Goal: Transaction & Acquisition: Purchase product/service

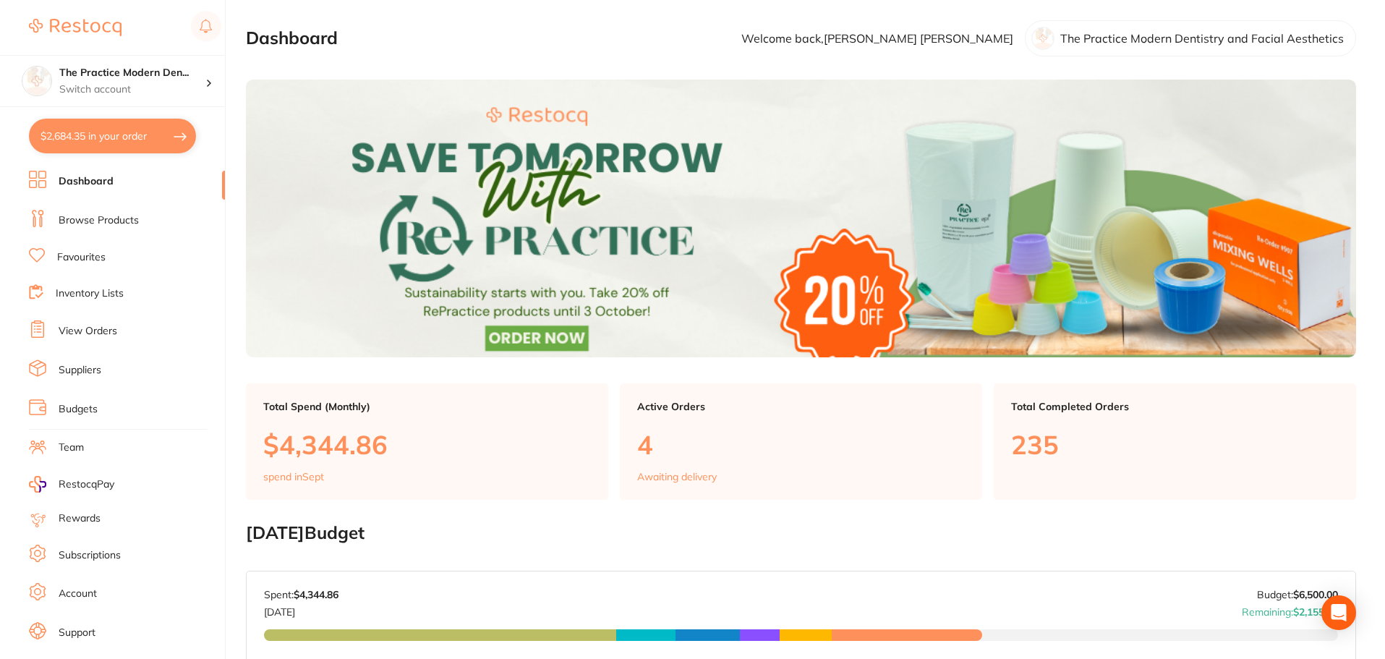
click at [90, 213] on link "Browse Products" at bounding box center [99, 220] width 80 height 14
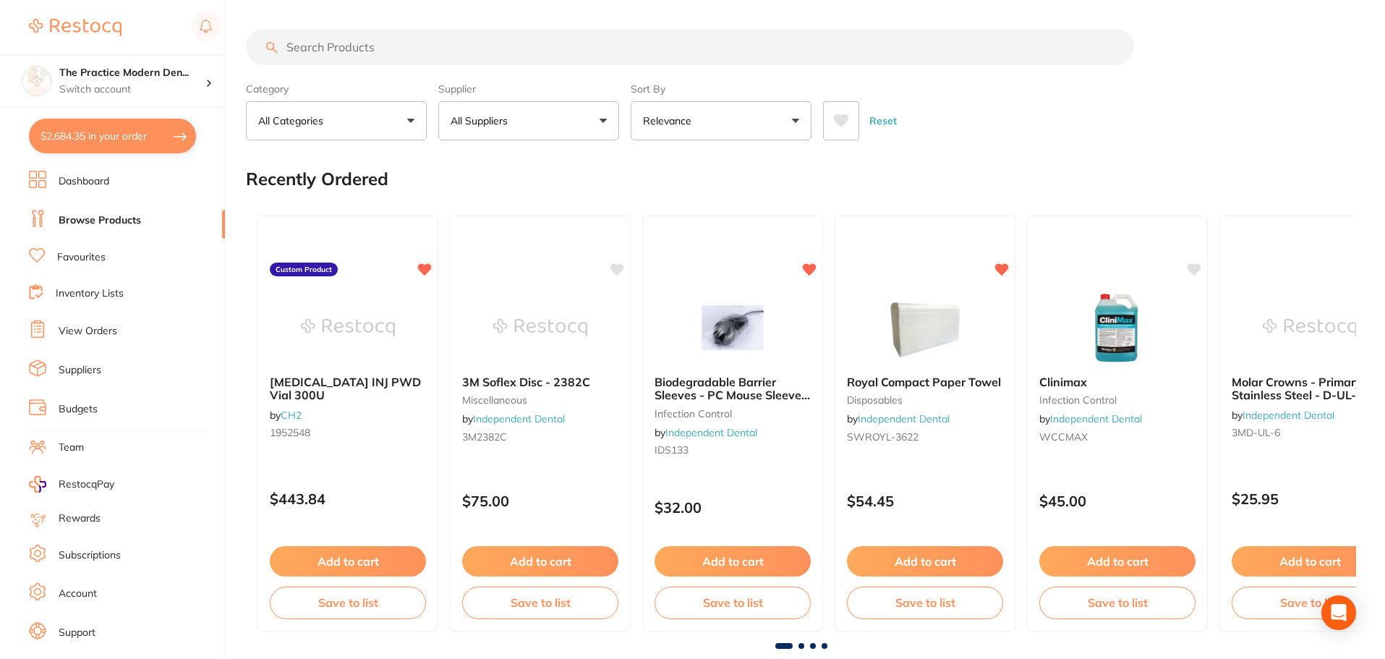
click at [389, 44] on input "search" at bounding box center [690, 47] width 888 height 36
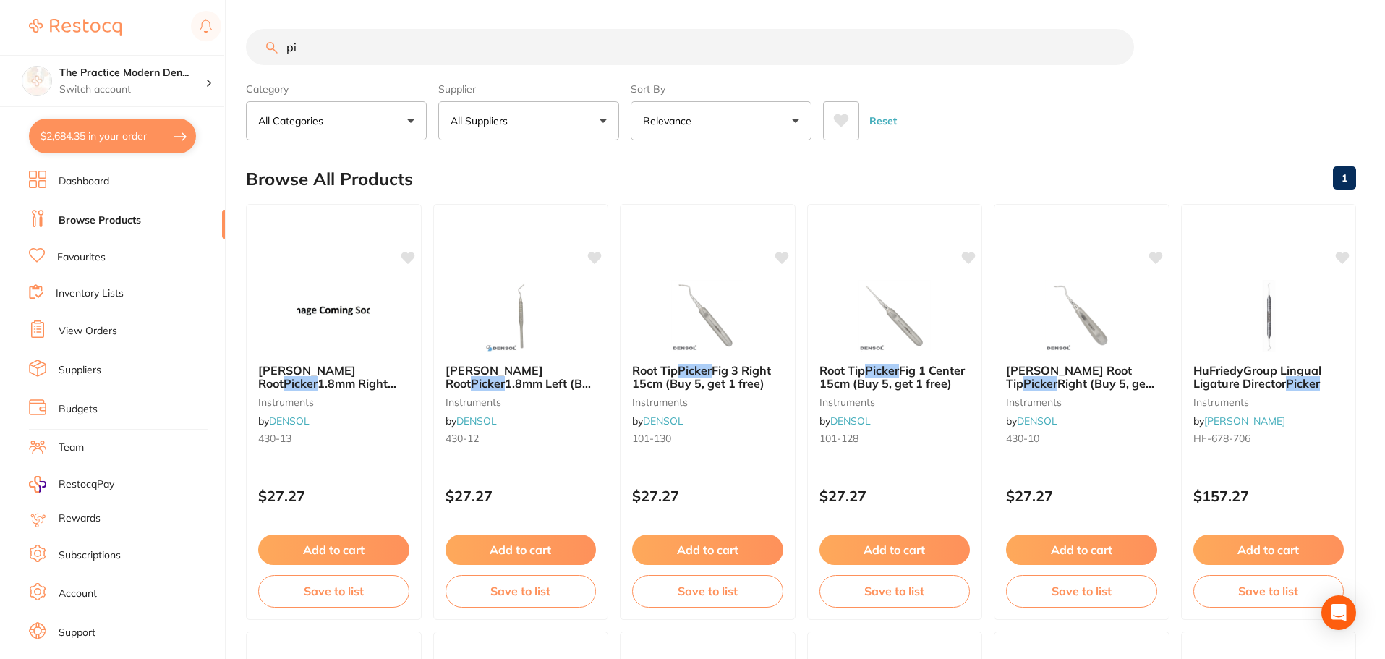
type input "p"
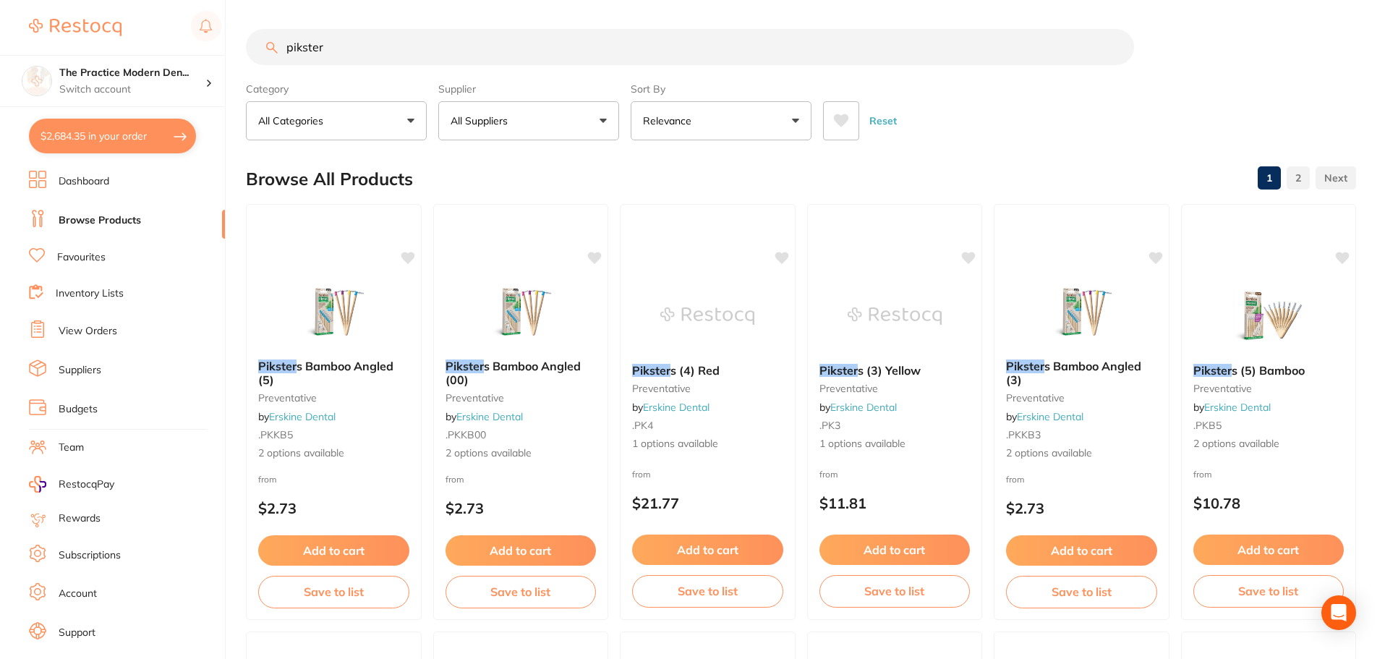
type input "pikster"
click at [846, 120] on icon at bounding box center [841, 120] width 15 height 13
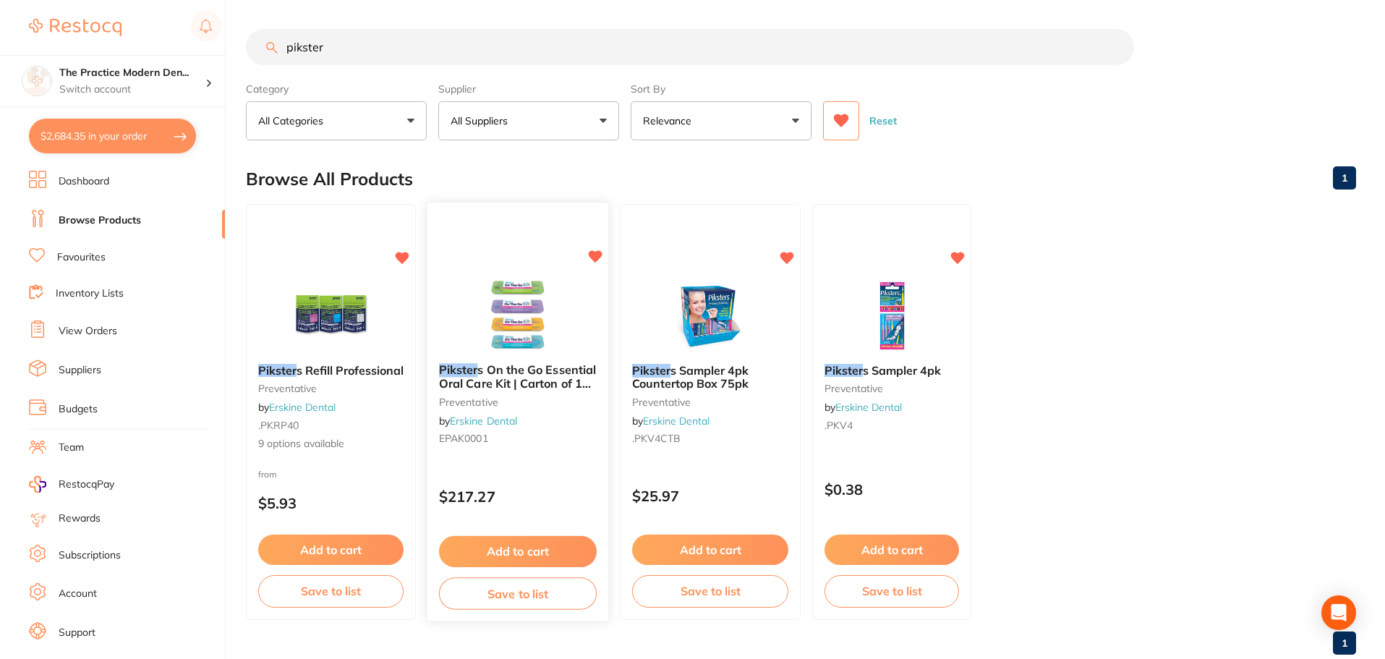
click at [537, 332] on img at bounding box center [517, 314] width 95 height 73
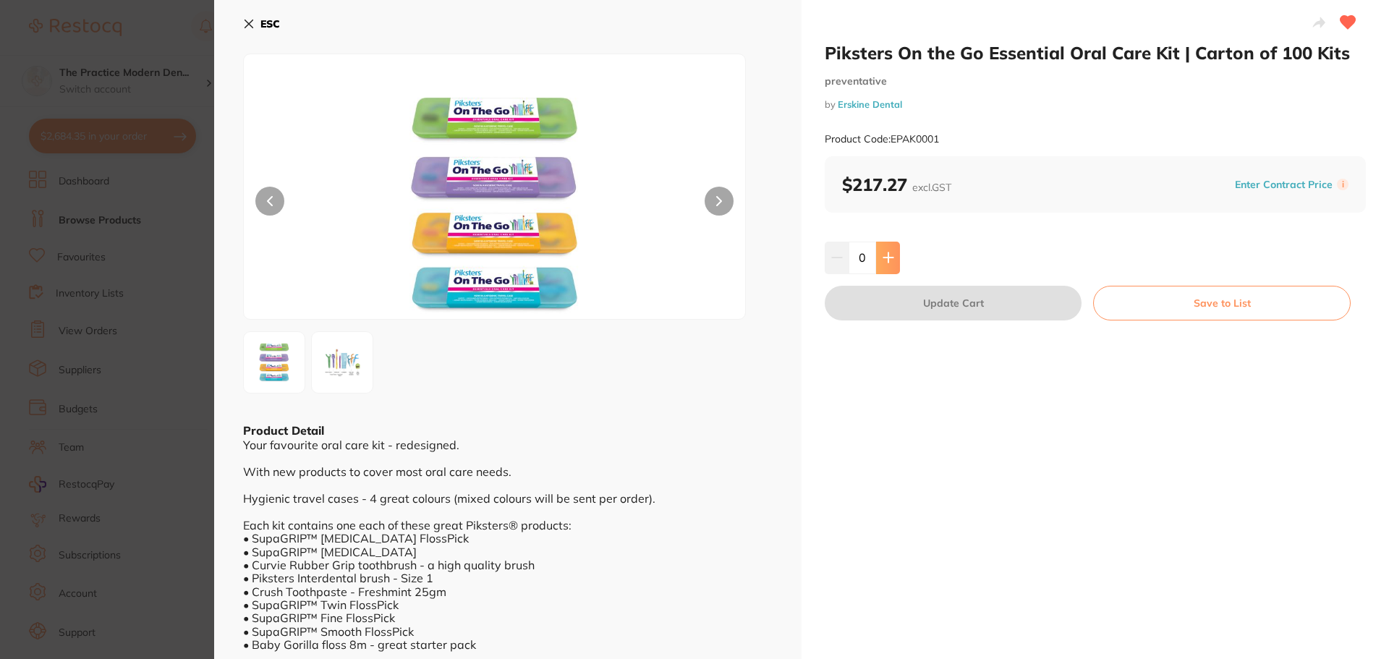
click at [886, 256] on icon at bounding box center [887, 257] width 9 height 9
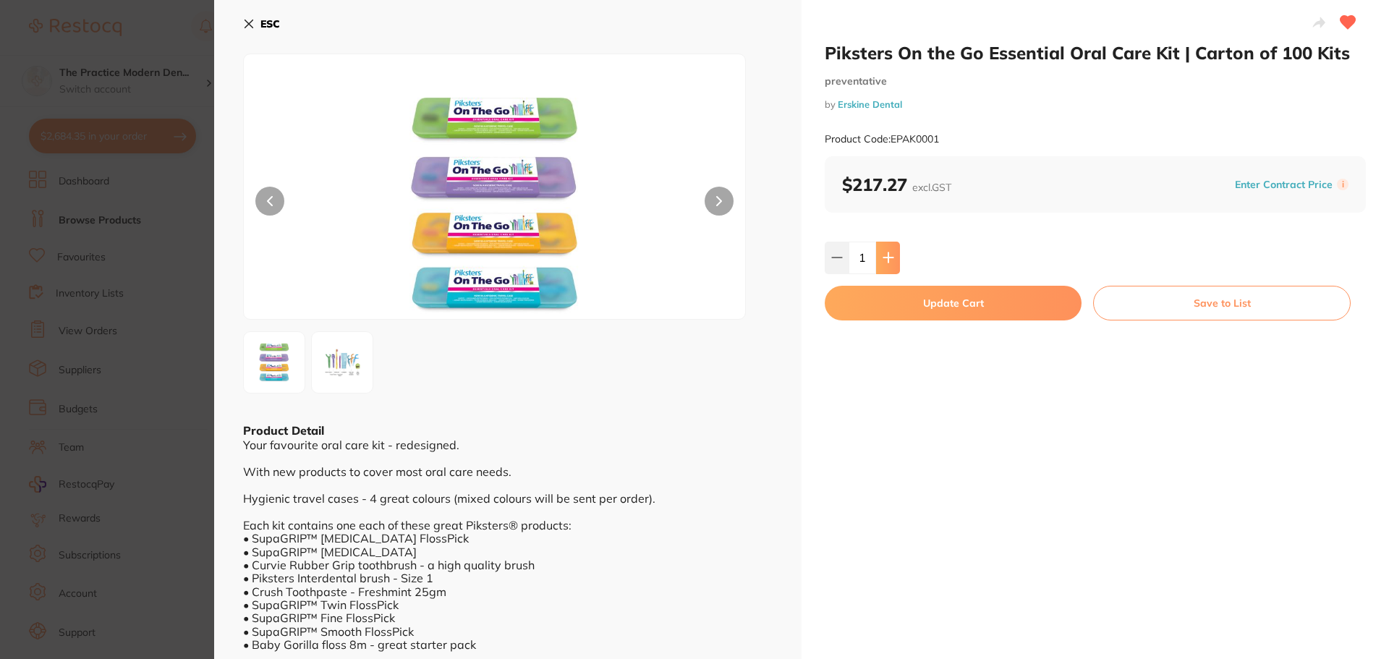
click at [886, 256] on icon at bounding box center [887, 257] width 9 height 9
type input "2"
click at [910, 302] on button "Update Cart" at bounding box center [953, 303] width 257 height 35
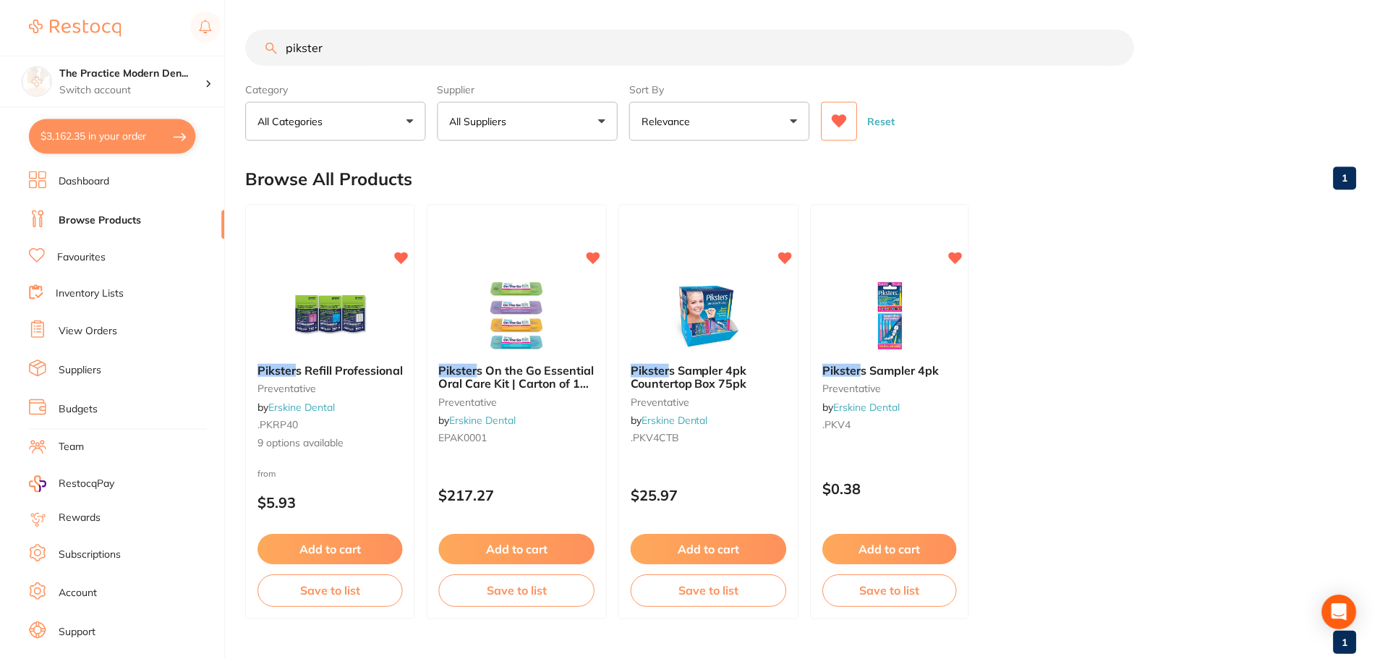
scroll to position [2, 0]
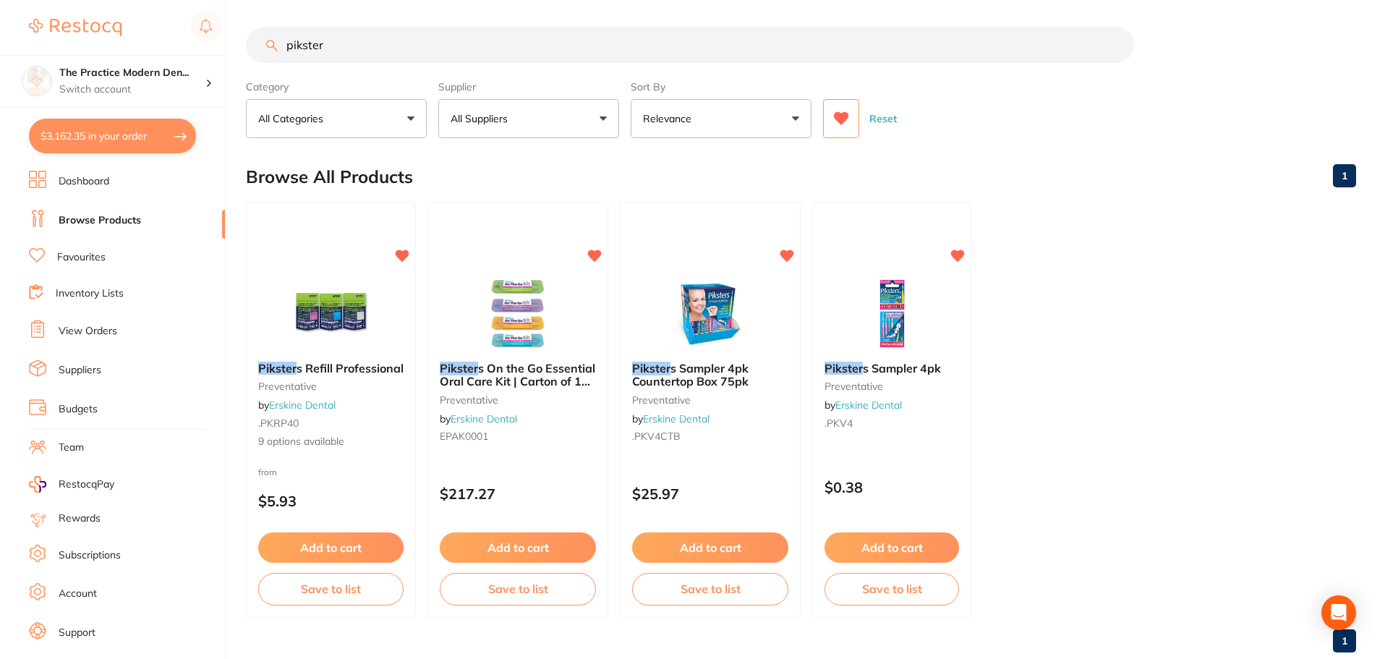
click at [126, 150] on button "$3,162.35 in your order" at bounding box center [112, 136] width 167 height 35
checkbox input "true"
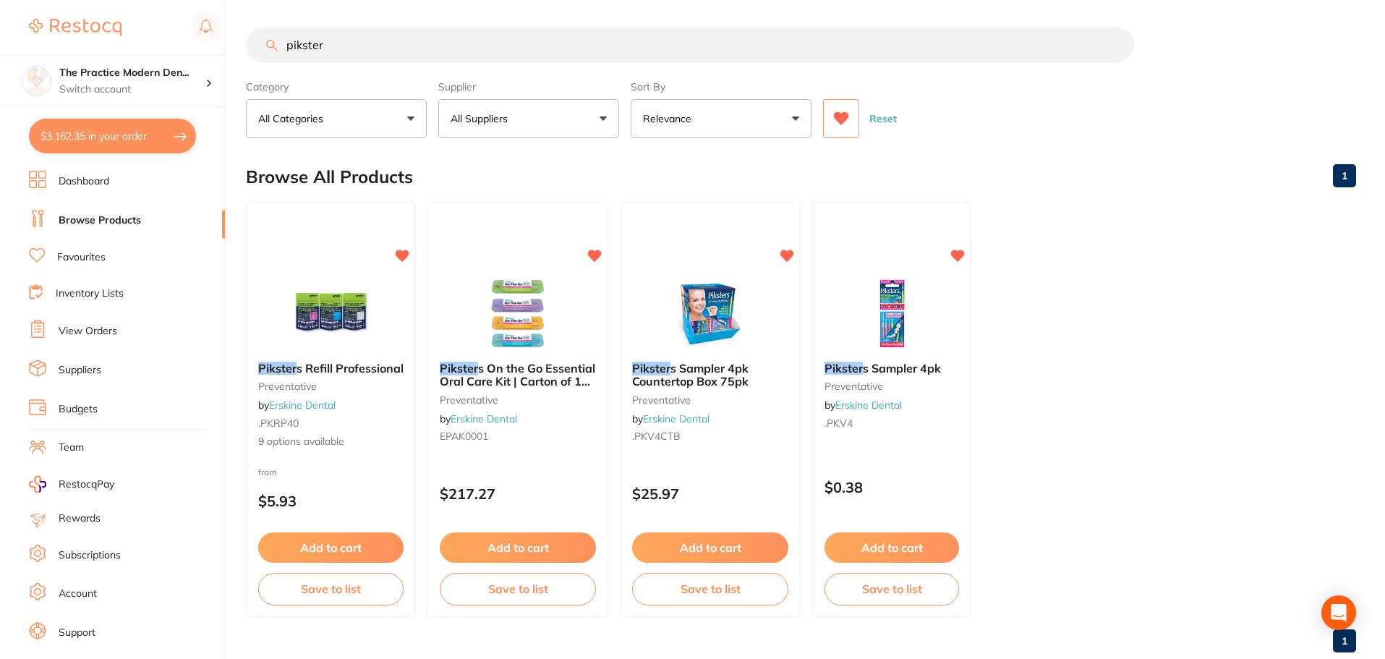
checkbox input "true"
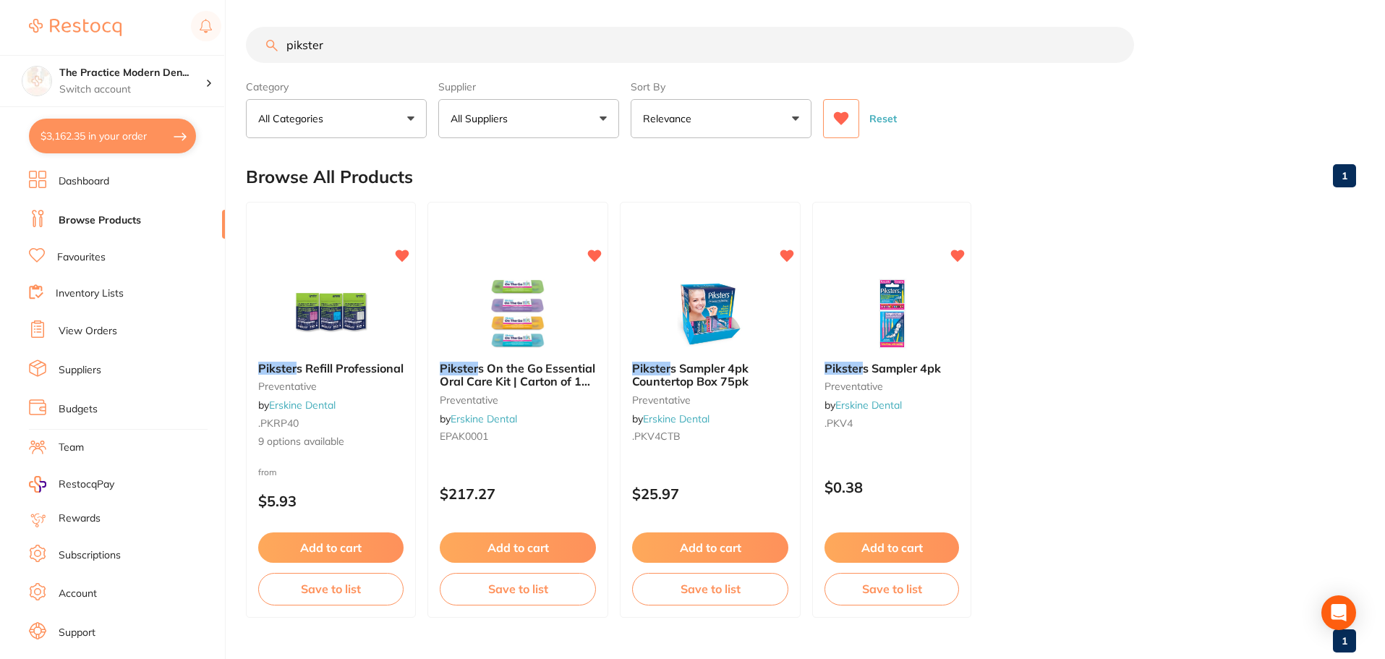
checkbox input "true"
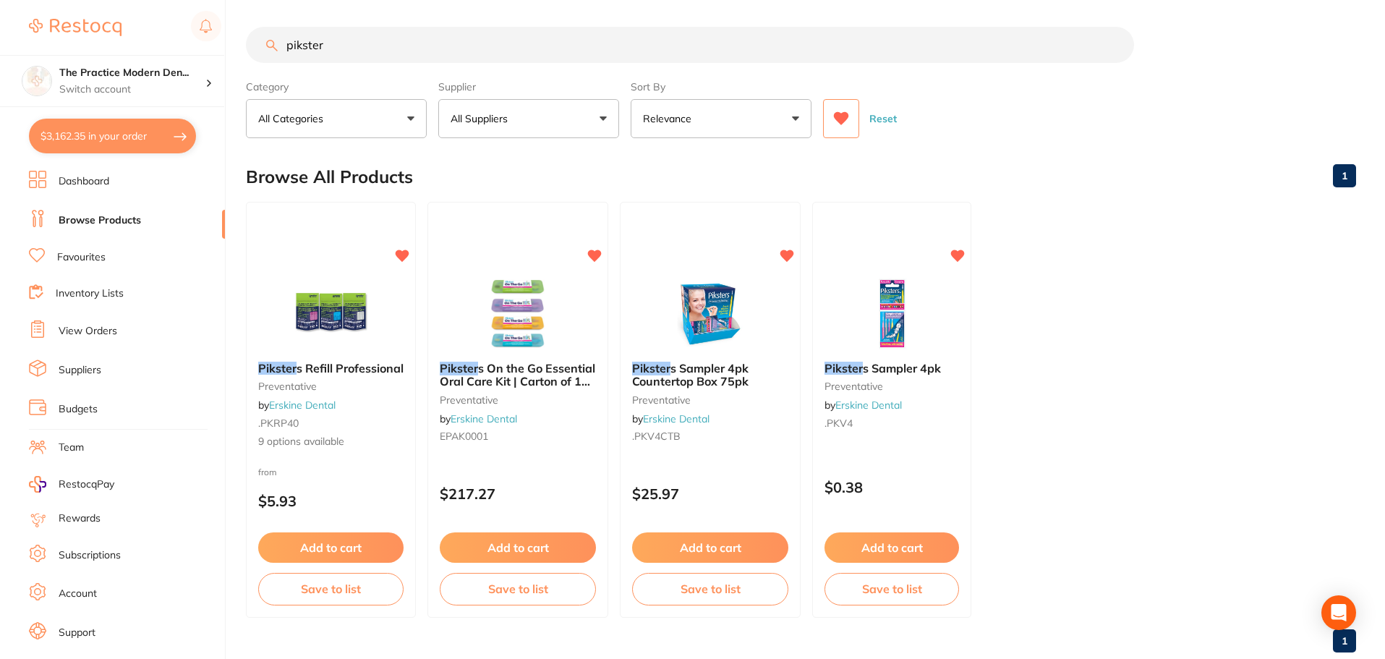
checkbox input "true"
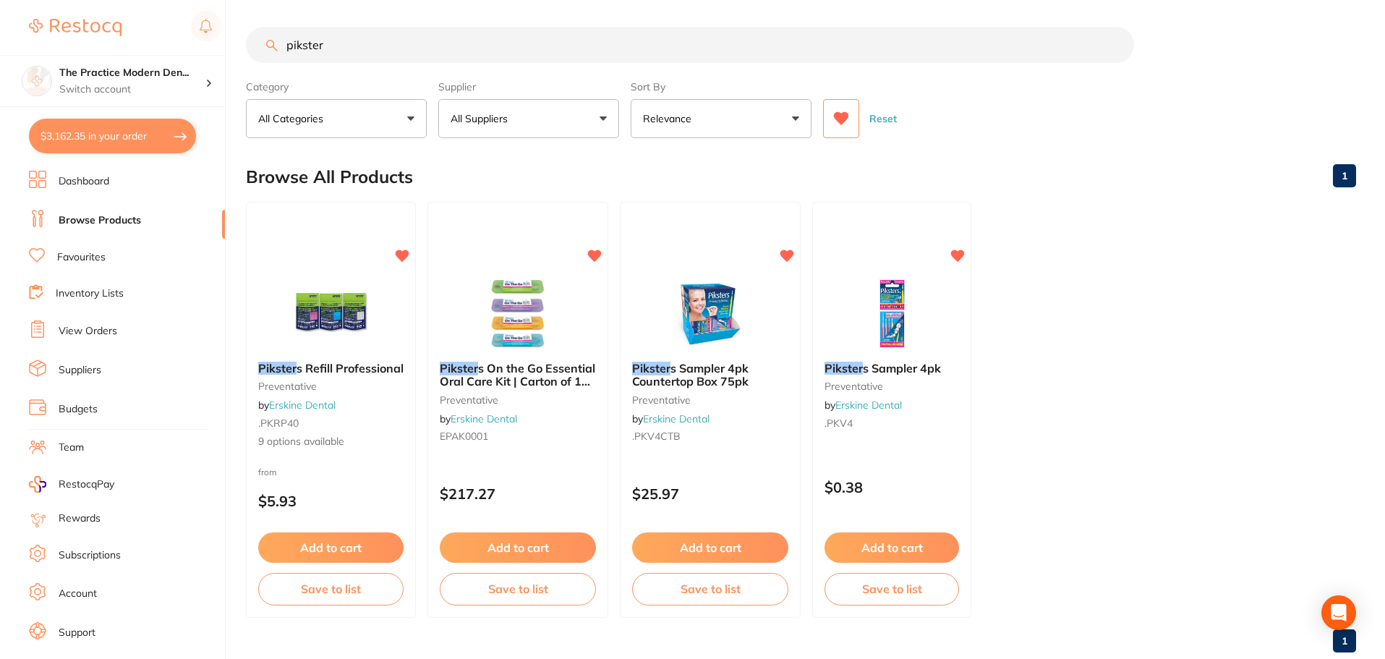
checkbox input "true"
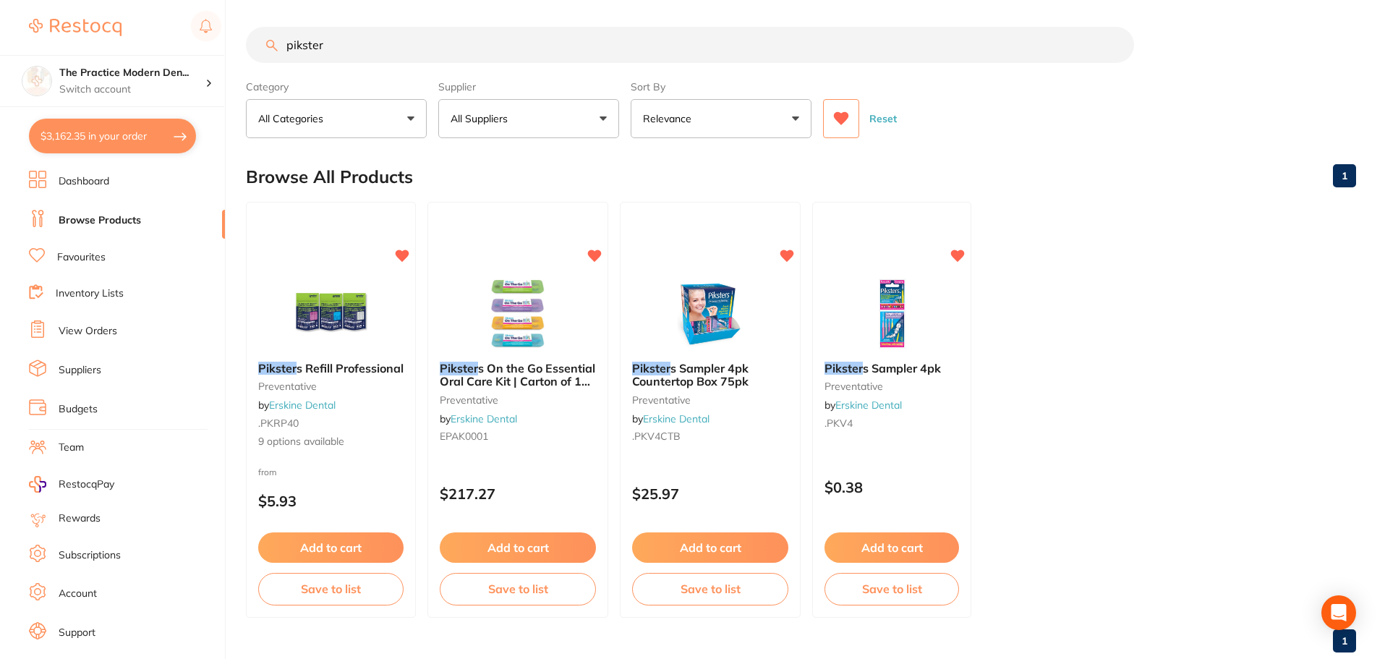
checkbox input "true"
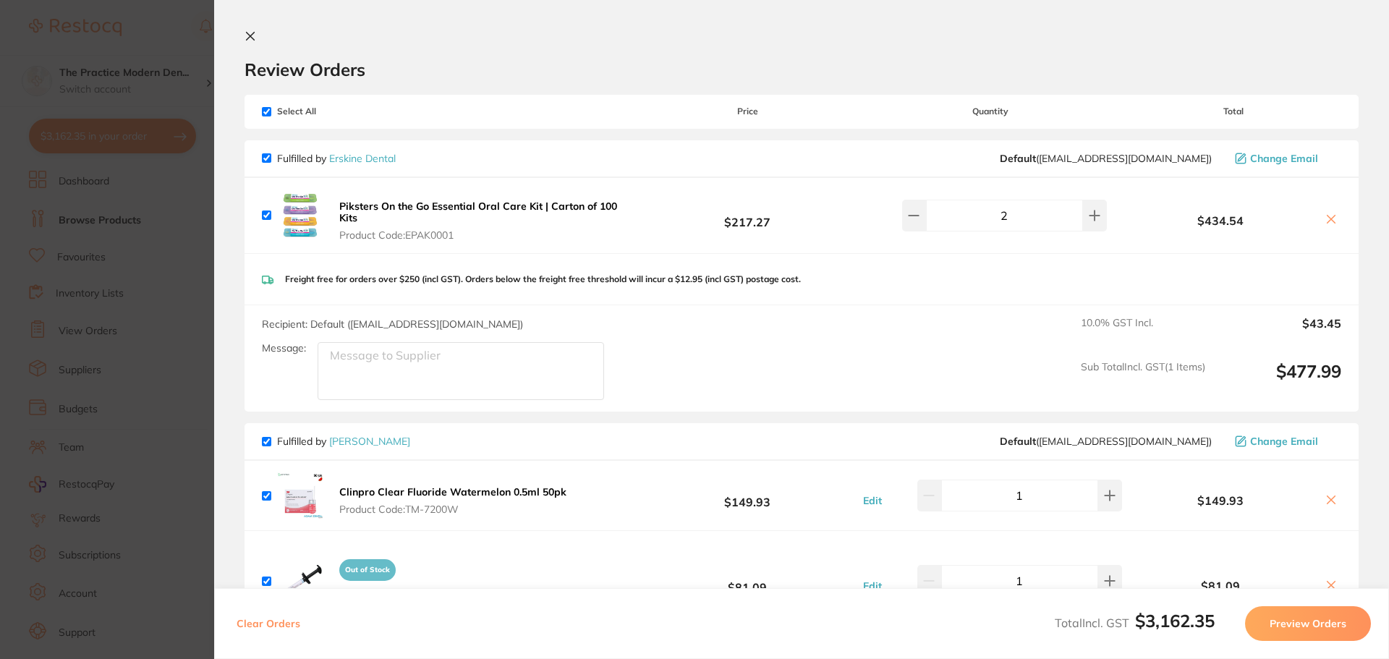
click at [366, 158] on link "Erskine Dental" at bounding box center [362, 158] width 67 height 13
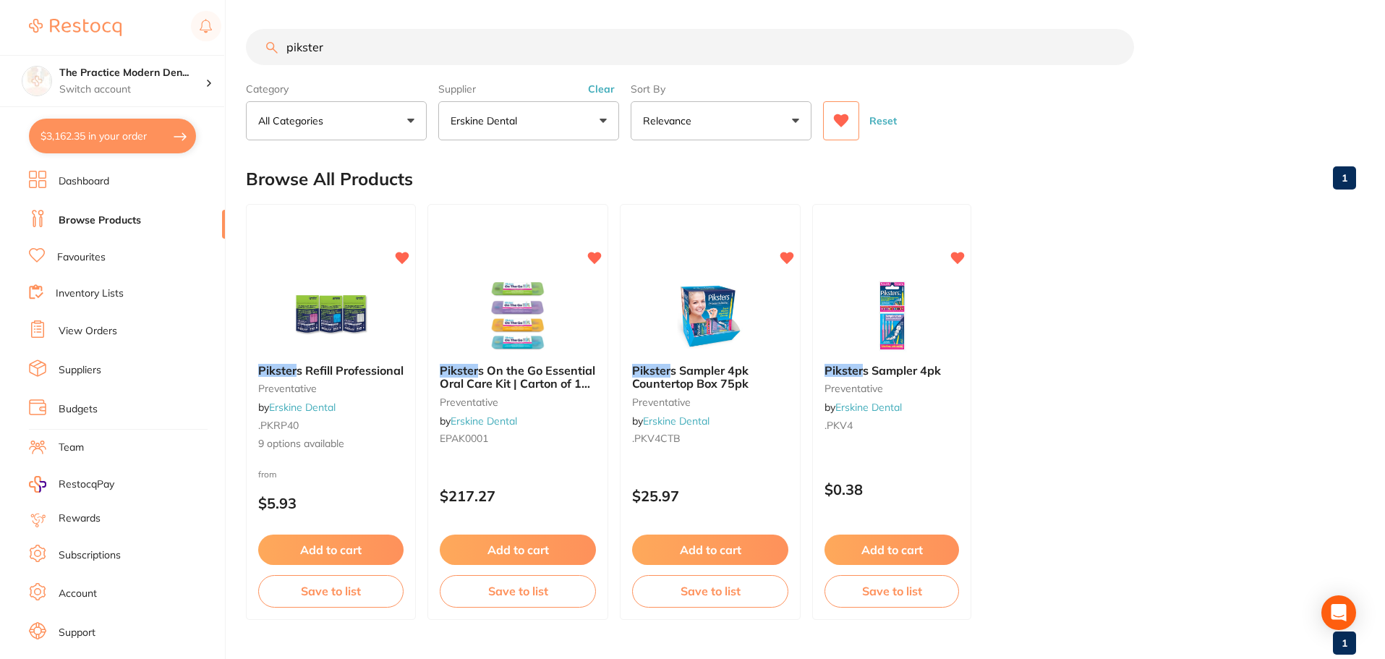
click at [838, 120] on icon at bounding box center [841, 120] width 15 height 13
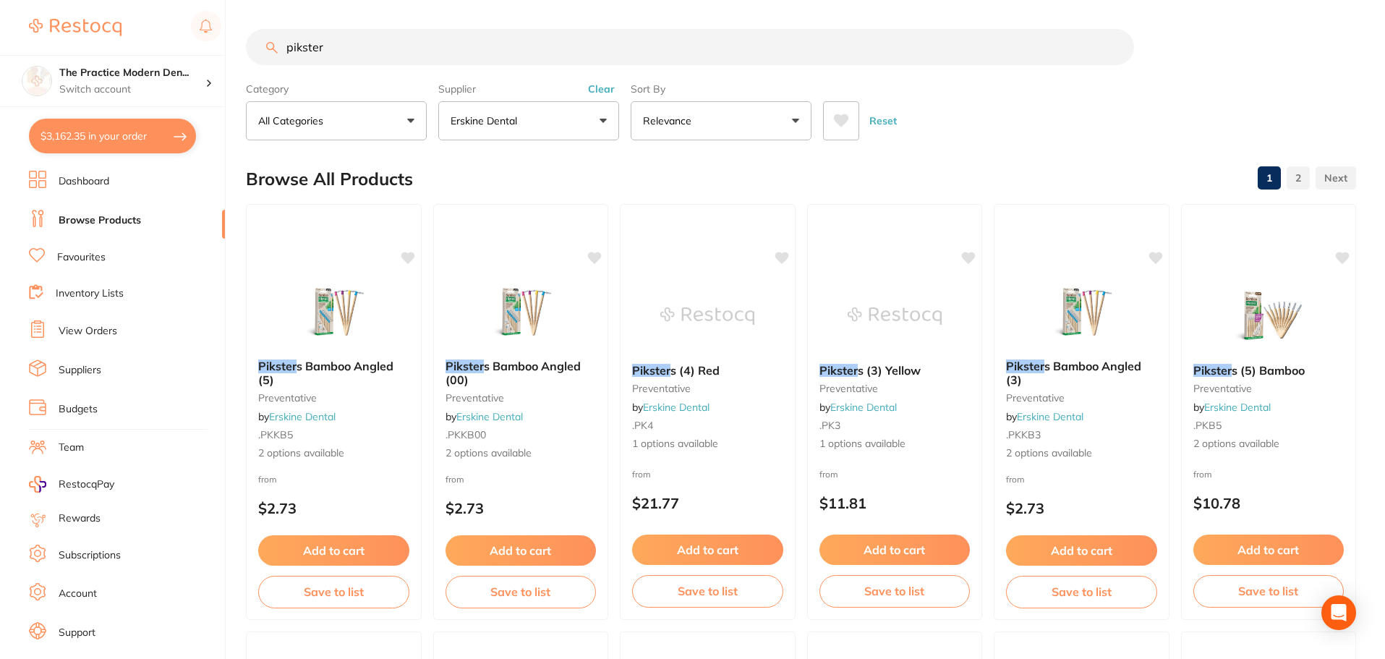
click at [425, 53] on input "pikster" at bounding box center [690, 47] width 888 height 36
type input "p"
type input "polish"
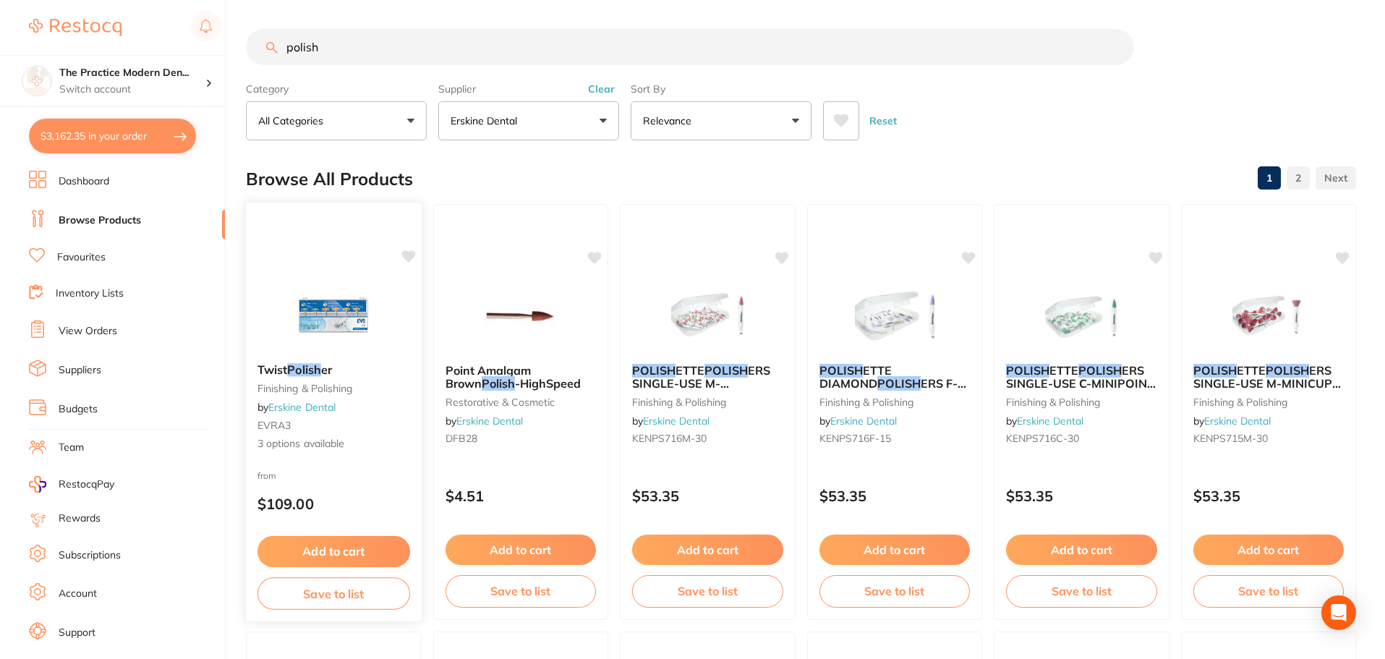
click at [339, 324] on img at bounding box center [333, 314] width 95 height 73
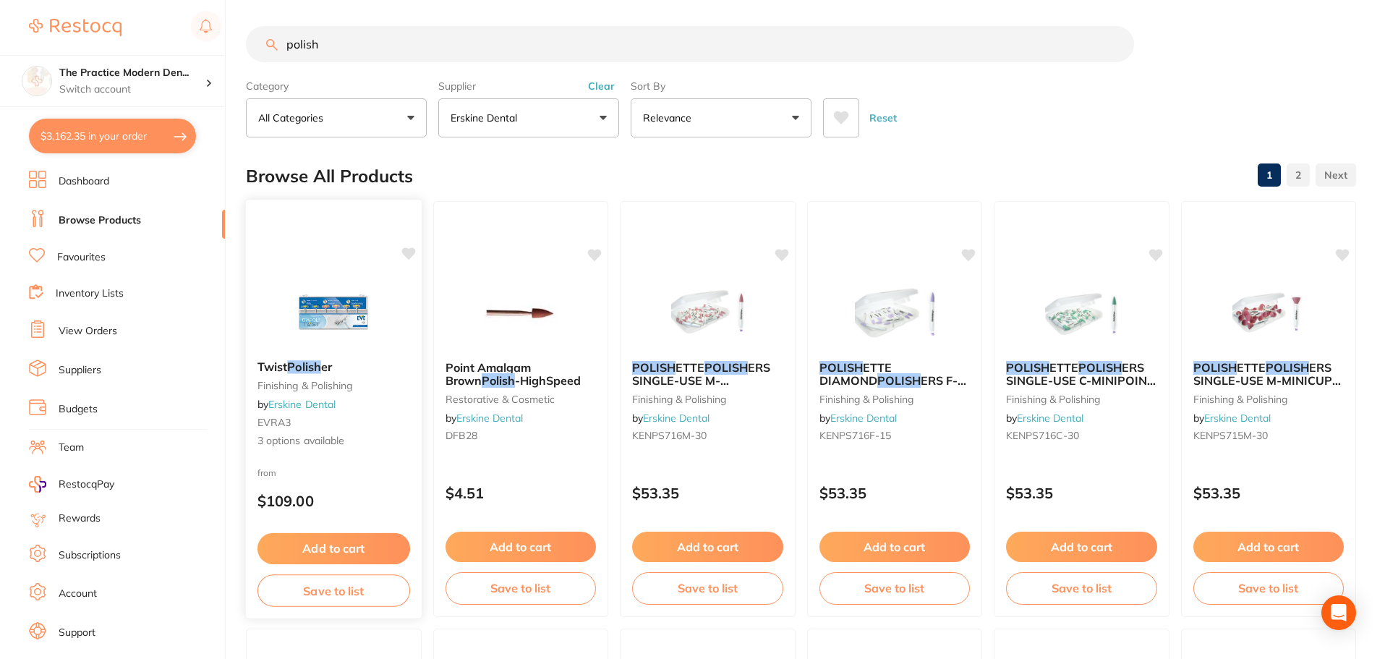
click at [307, 405] on link "Erskine Dental" at bounding box center [301, 404] width 67 height 13
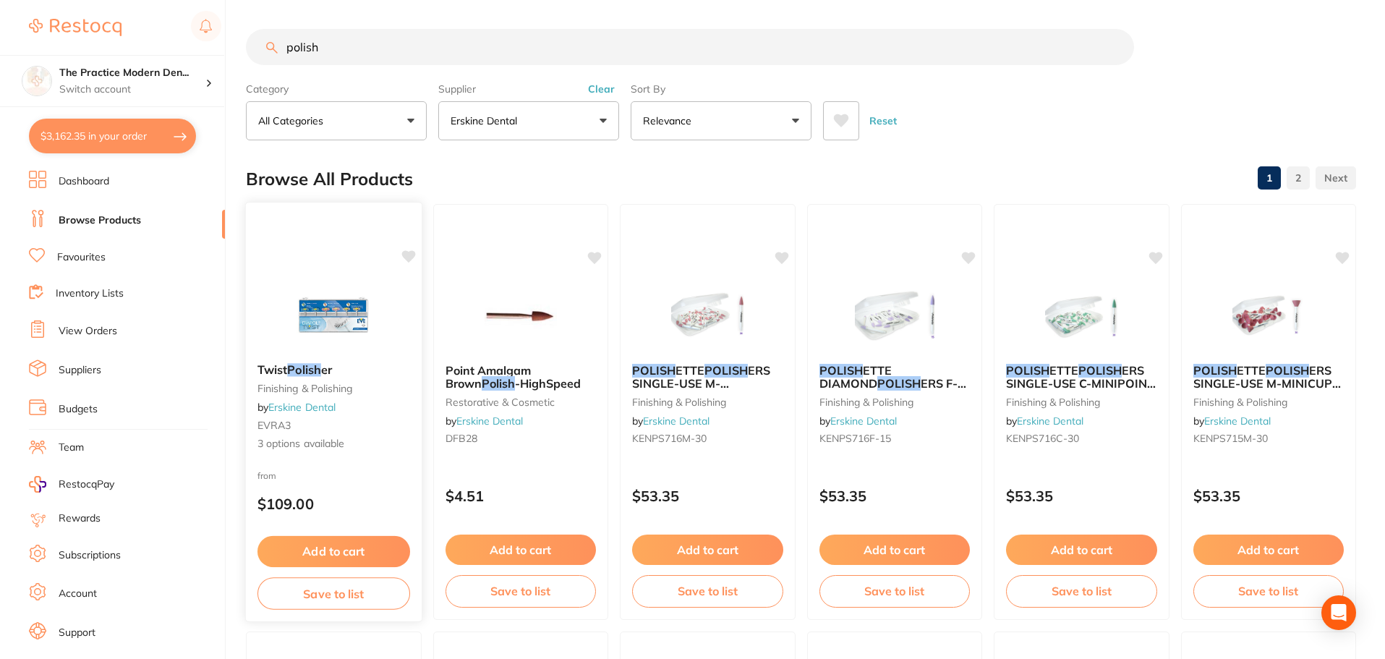
click at [312, 338] on img at bounding box center [333, 314] width 95 height 73
click at [349, 298] on img at bounding box center [333, 314] width 95 height 73
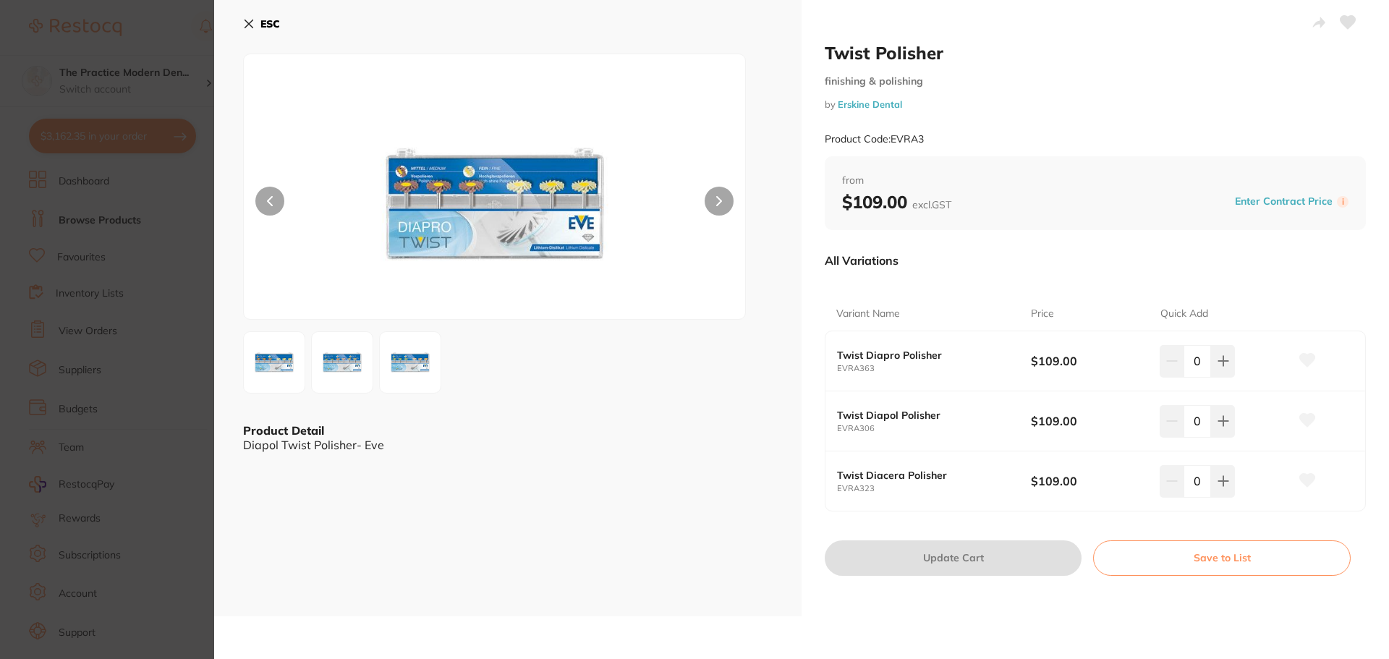
click at [334, 362] on img at bounding box center [342, 362] width 52 height 52
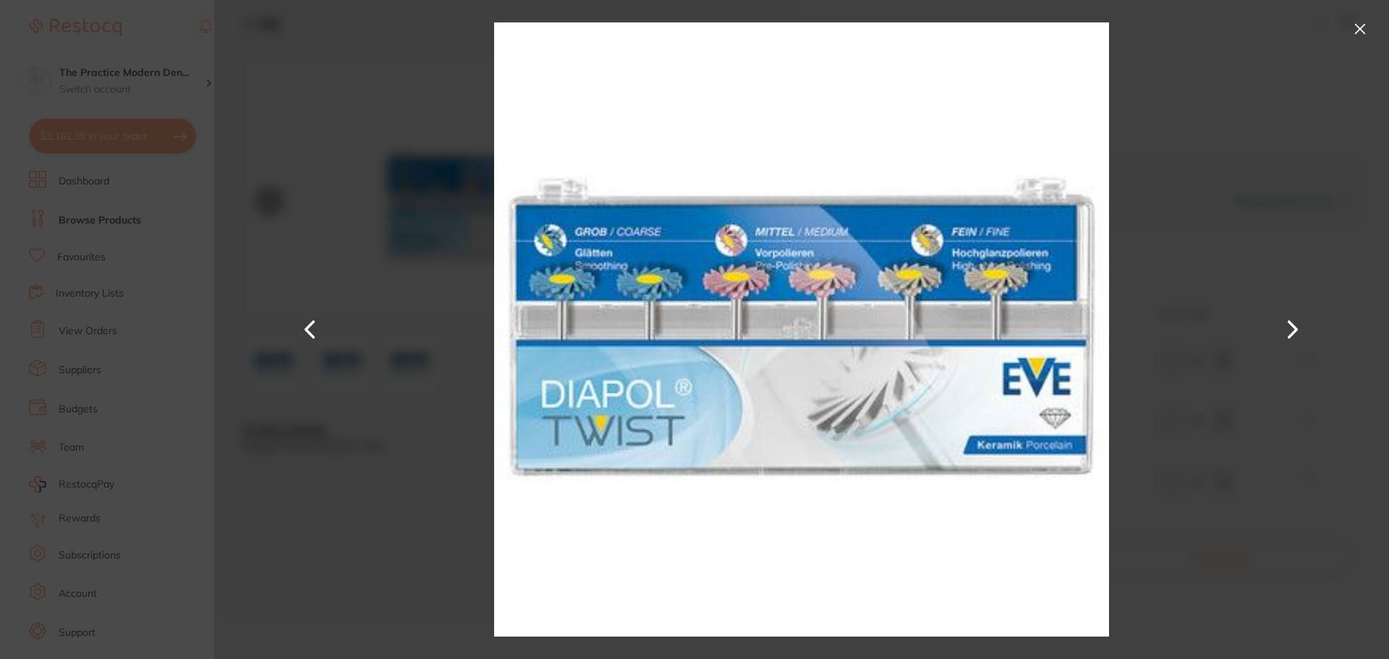
drag, startPoint x: 411, startPoint y: 333, endPoint x: 434, endPoint y: 367, distance: 41.7
click at [420, 330] on div at bounding box center [801, 329] width 1175 height 659
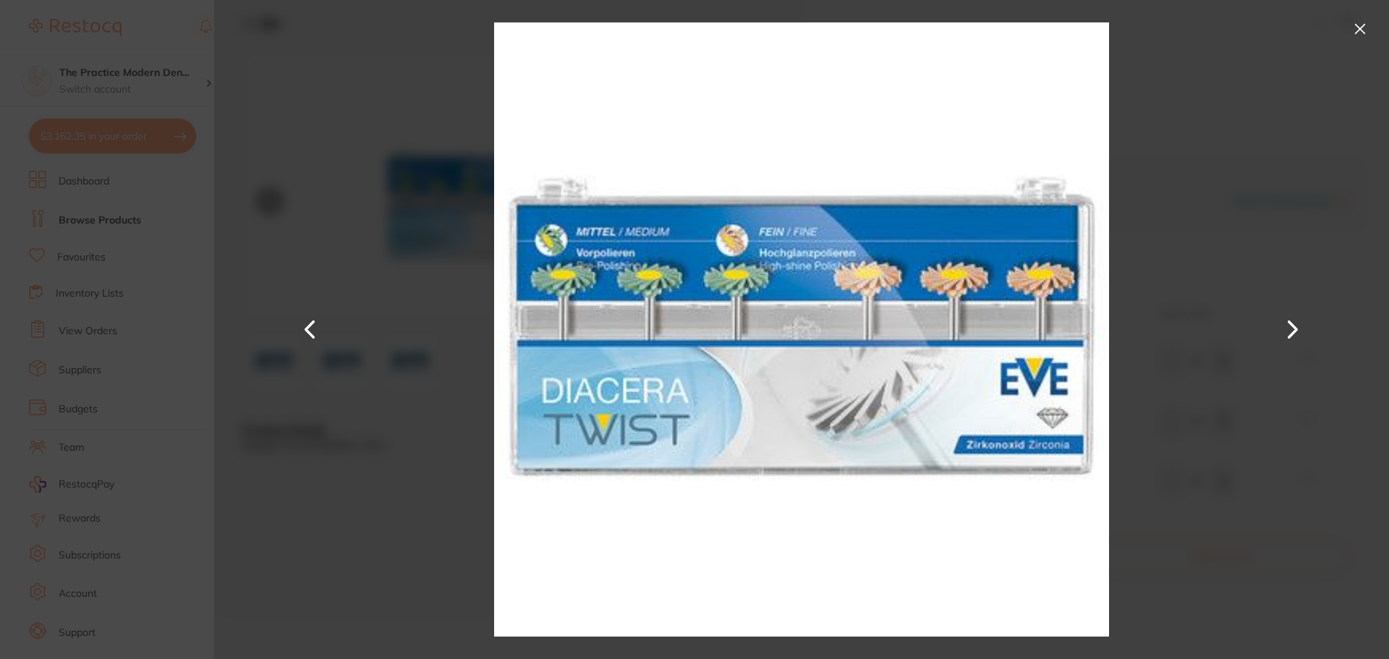
click at [443, 367] on div at bounding box center [801, 329] width 1175 height 659
click at [1281, 329] on button at bounding box center [1292, 330] width 35 height 330
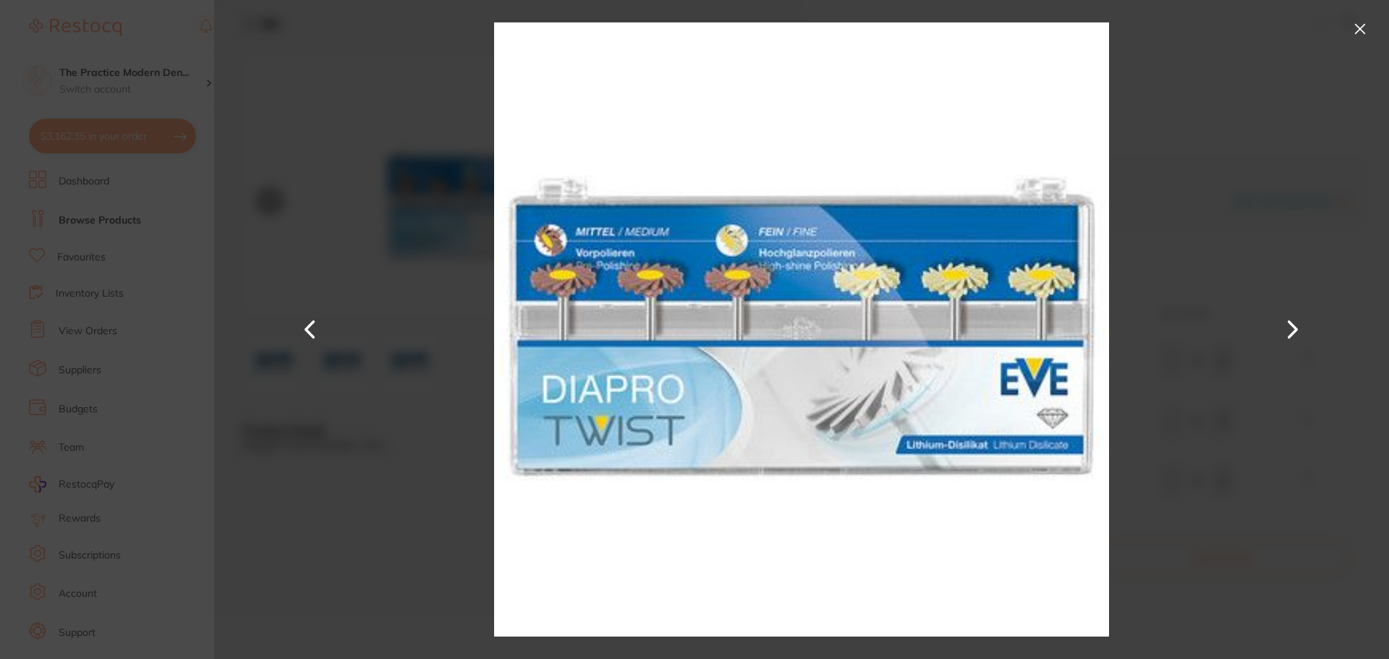
click at [1281, 329] on button at bounding box center [1292, 330] width 35 height 330
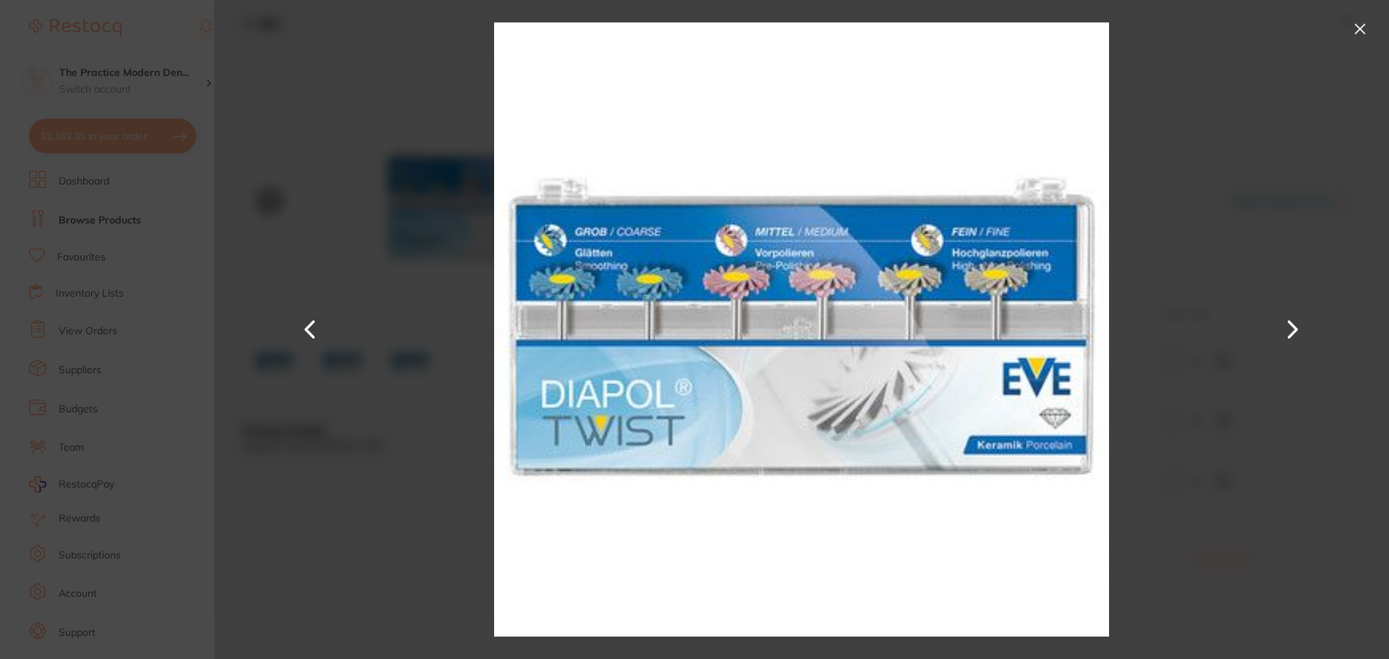
click at [299, 323] on button at bounding box center [310, 330] width 35 height 330
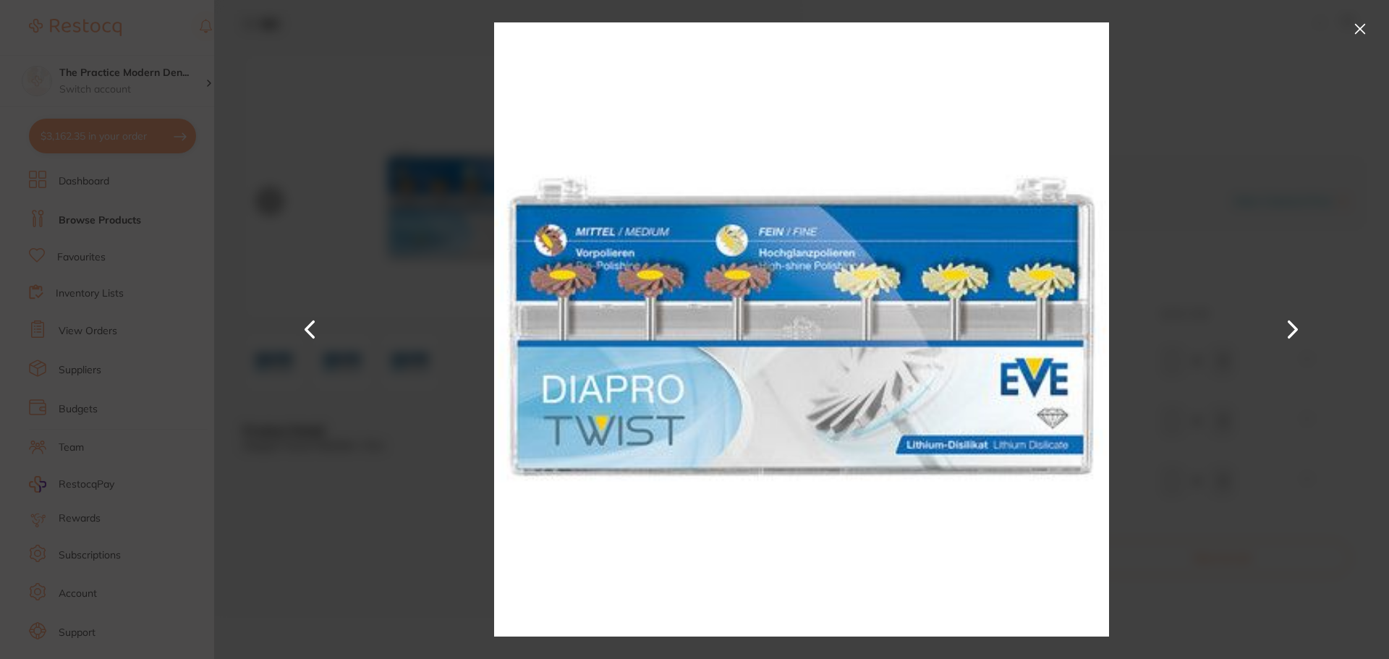
click at [1368, 32] on button at bounding box center [1359, 28] width 23 height 23
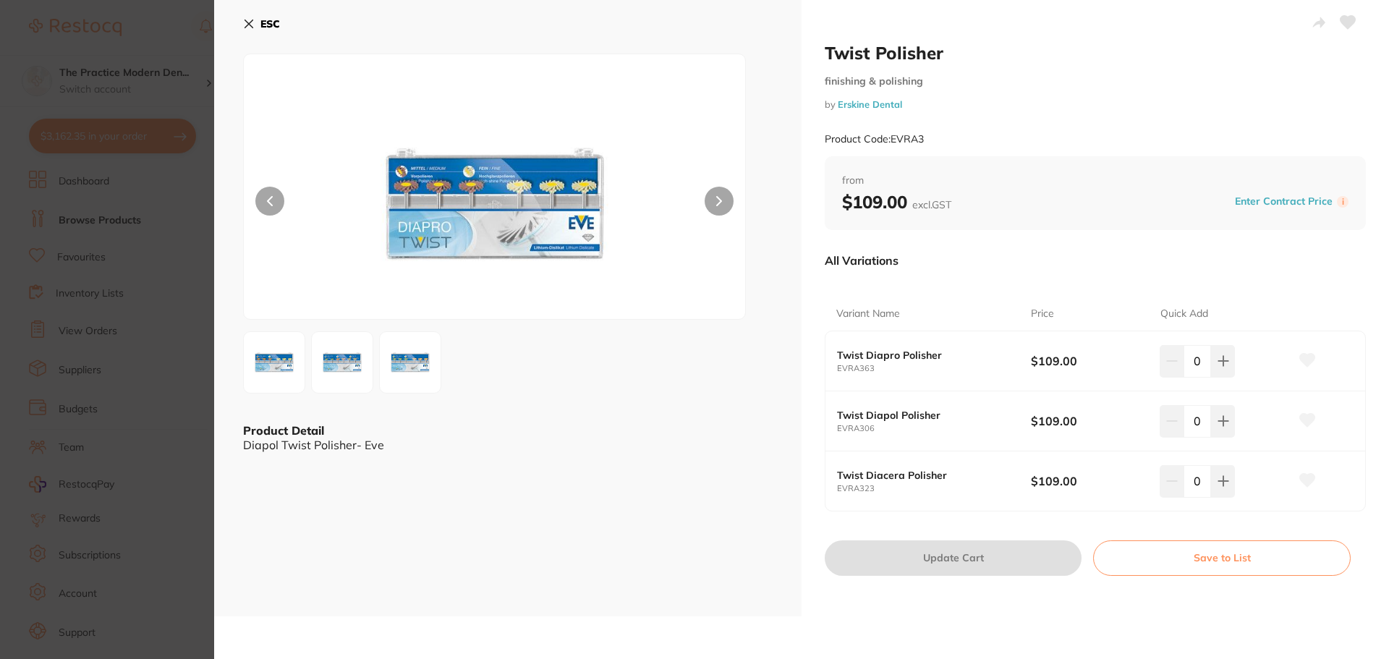
click at [247, 20] on icon at bounding box center [249, 24] width 12 height 12
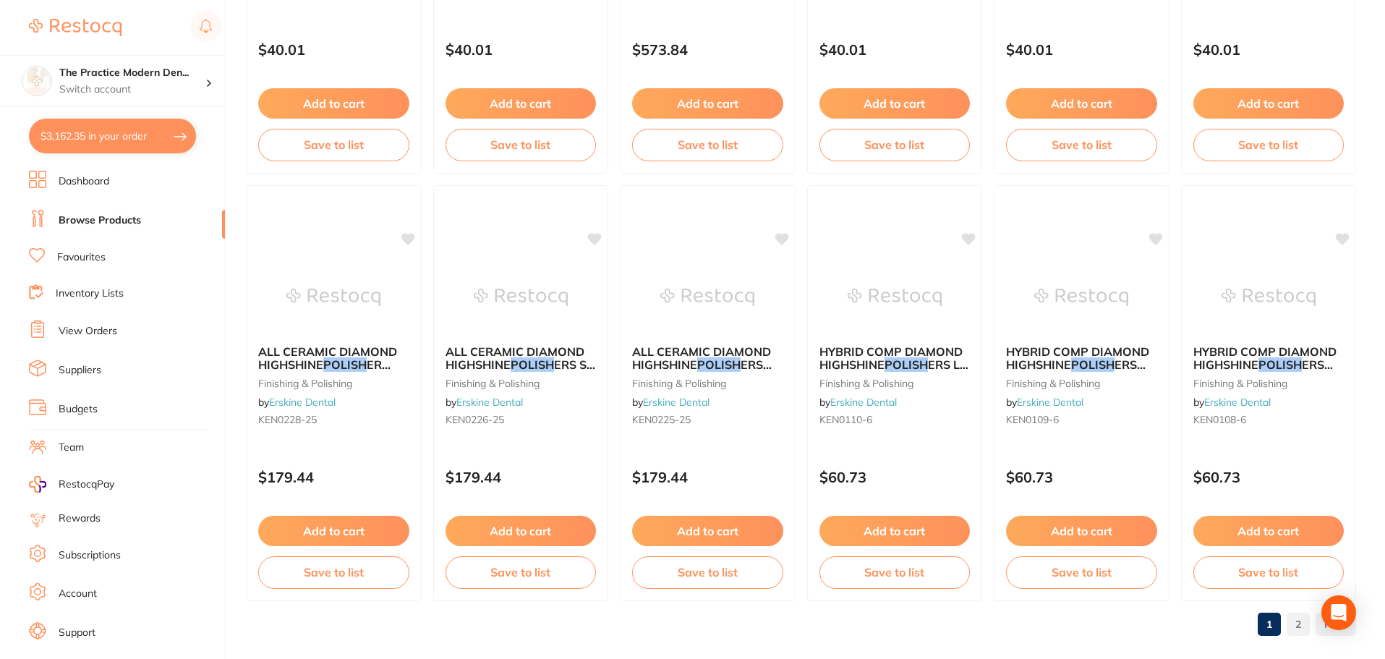
scroll to position [3456, 0]
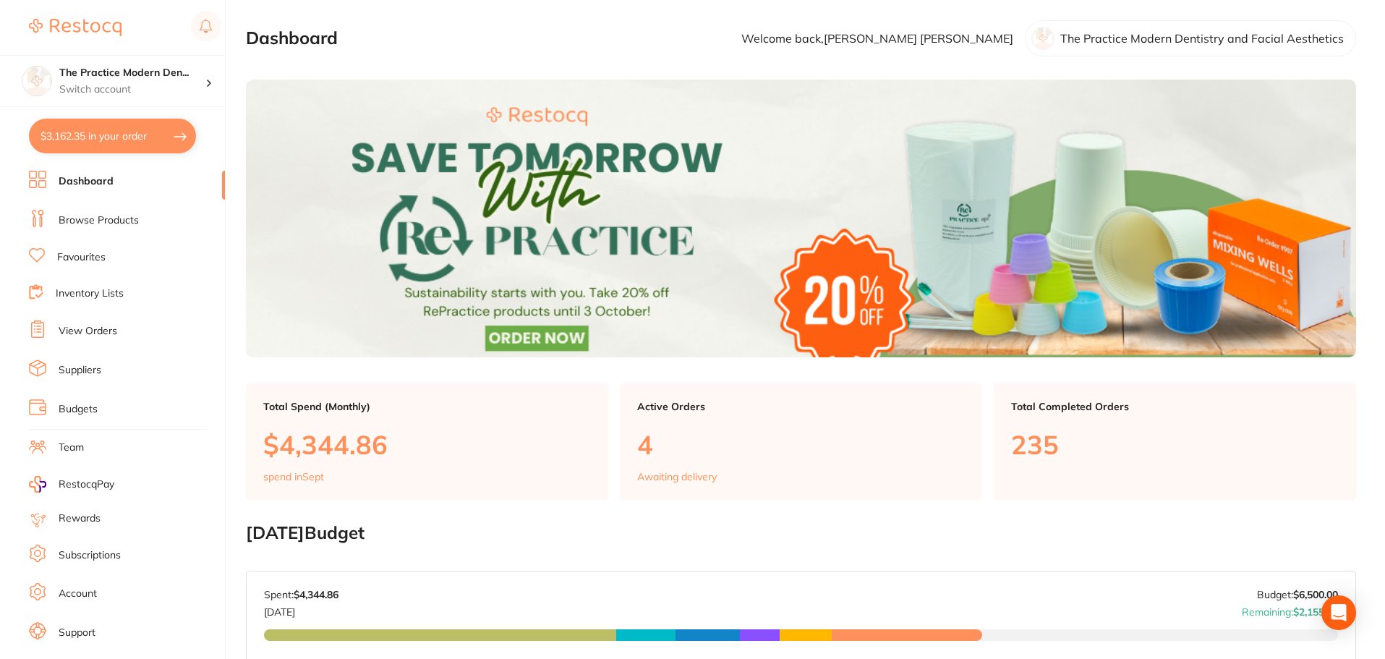
click at [73, 223] on link "Browse Products" at bounding box center [99, 220] width 80 height 14
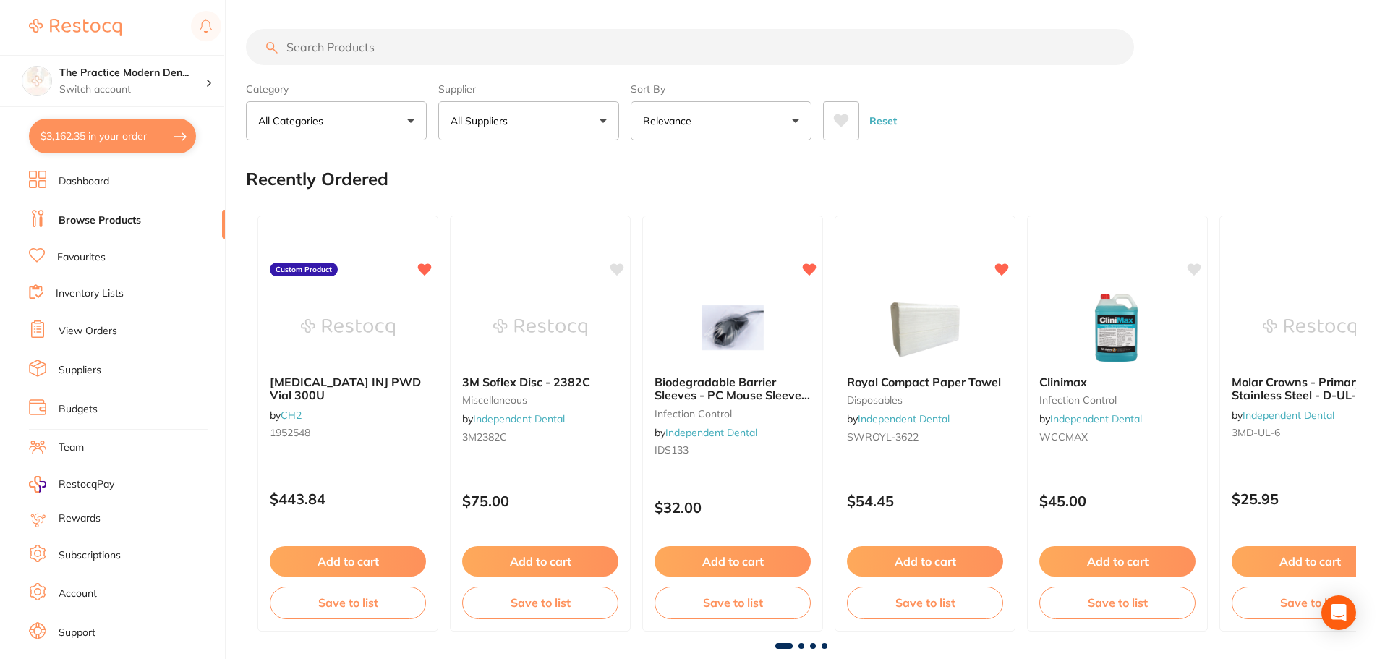
click at [334, 54] on input "search" at bounding box center [690, 47] width 888 height 36
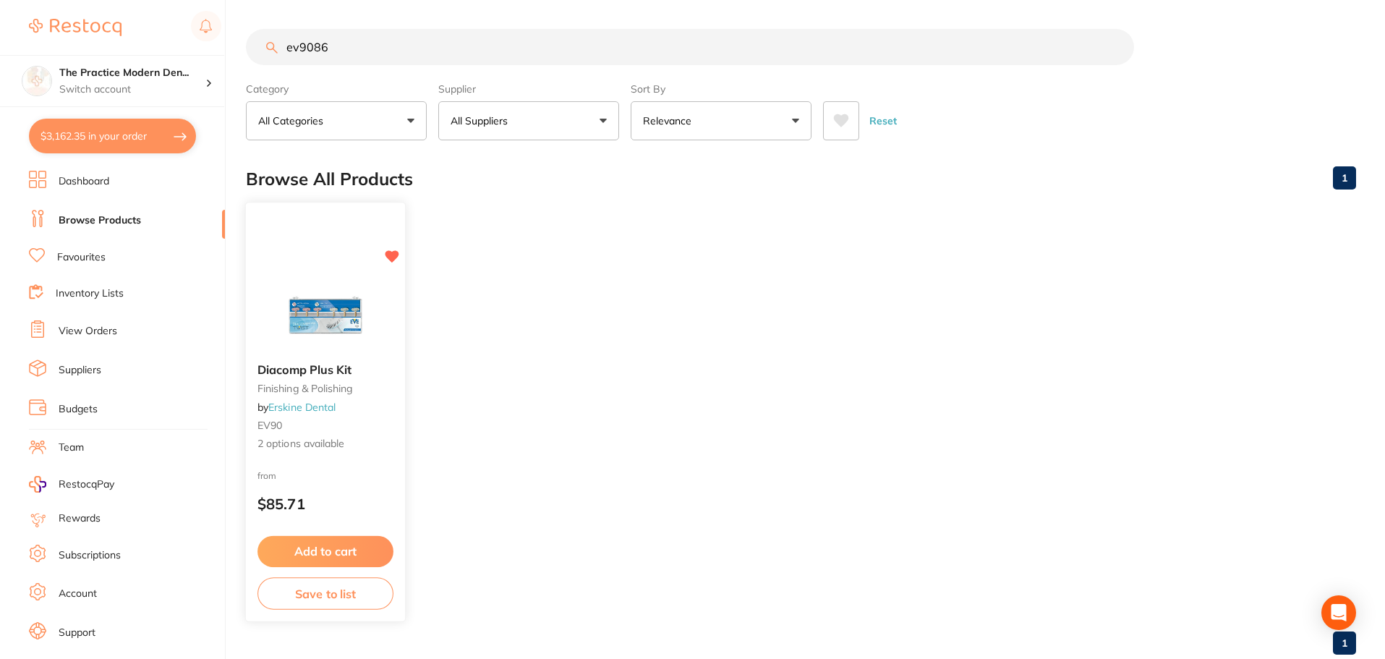
type input "ev9086"
click at [317, 330] on img at bounding box center [325, 314] width 95 height 73
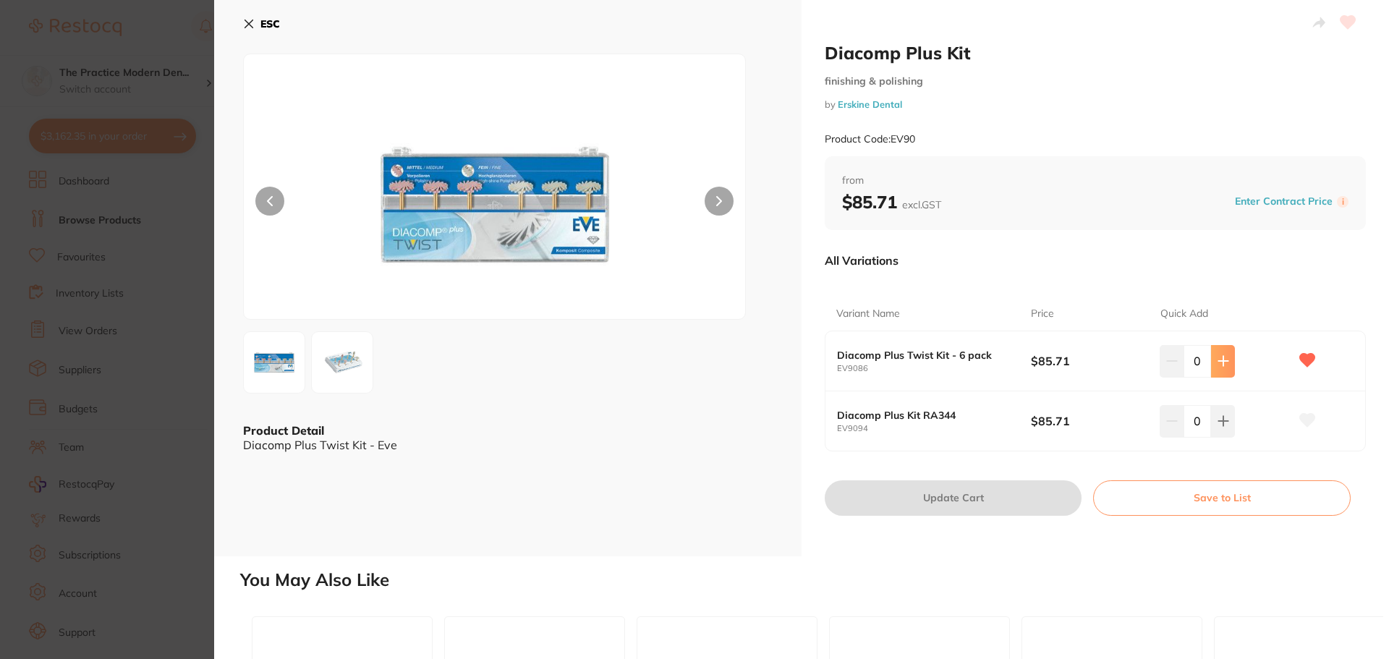
click at [1220, 359] on icon at bounding box center [1222, 361] width 9 height 9
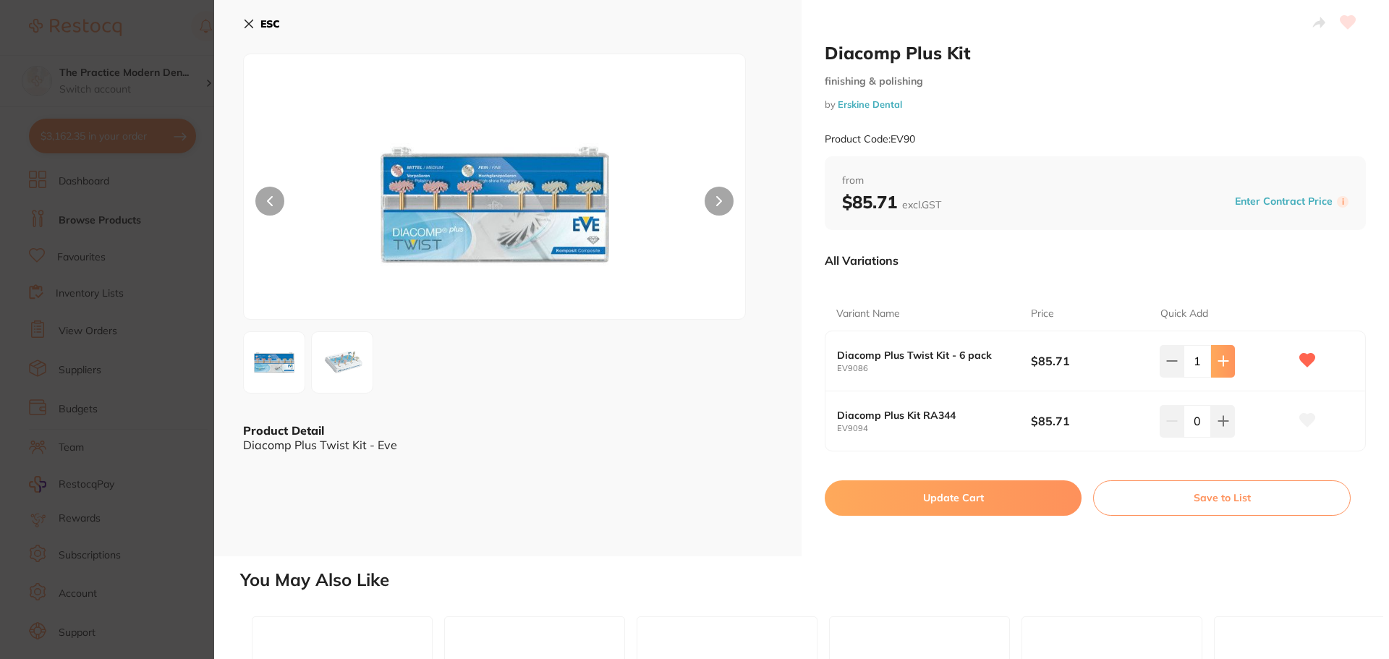
click at [1229, 354] on button at bounding box center [1223, 361] width 24 height 32
type input "2"
click at [1012, 511] on button "Update Cart" at bounding box center [953, 497] width 257 height 35
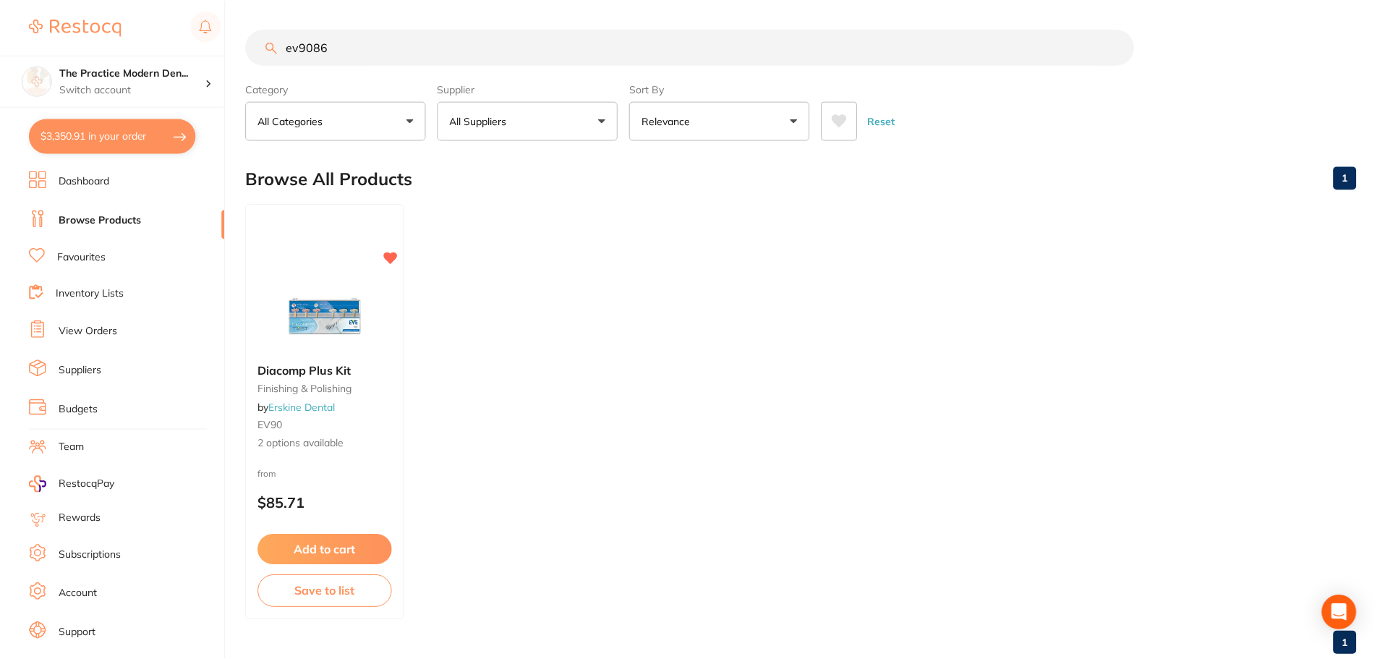
scroll to position [36, 0]
